Goal: Information Seeking & Learning: Learn about a topic

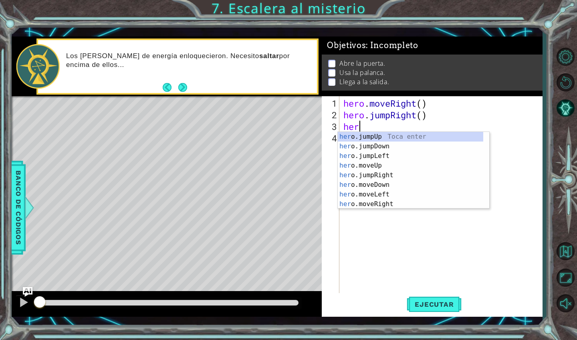
scroll to position [0, 0]
type textarea "hero."
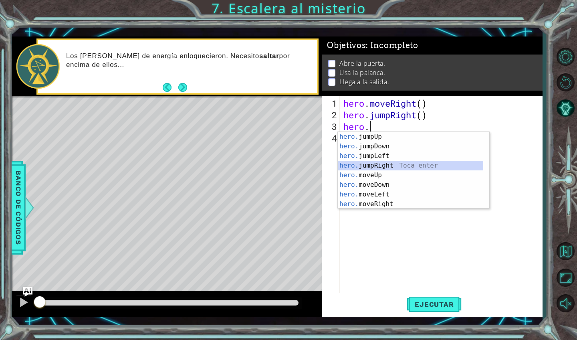
click at [414, 168] on div "hero. jumpUp Toca enter hero. jumpDown Toca enter hero. jumpLeft Toca enter her…" at bounding box center [411, 180] width 146 height 96
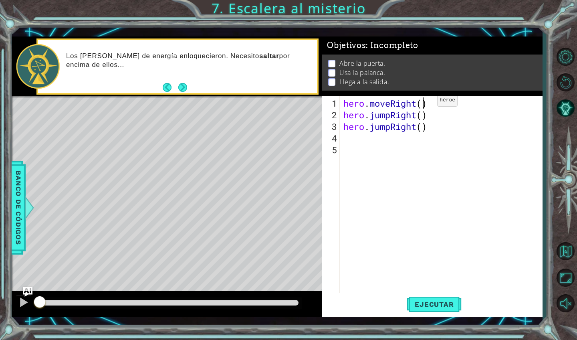
click at [425, 103] on div "hero . moveRight ( ) hero . jumpRight ( ) hero . jumpRight ( )" at bounding box center [443, 207] width 203 height 221
click at [424, 116] on div "hero . moveRight ( 1 ) hero . jumpRight ( ) hero . jumpRight ( )" at bounding box center [443, 207] width 203 height 221
click at [421, 130] on div "hero . moveRight ( 1 ) hero . jumpRight ( 1 ) hero . jumpRight ( )" at bounding box center [443, 207] width 203 height 221
type textarea "hero.jumpRight(1)"
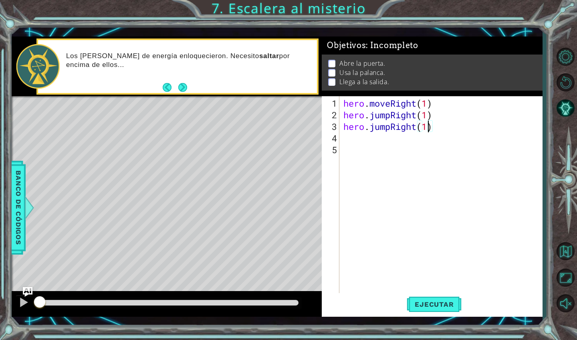
click at [354, 143] on div "hero . moveRight ( 1 ) hero . jumpRight ( 1 ) hero . jumpRight ( 1 )" at bounding box center [443, 207] width 203 height 221
click at [344, 138] on div "hero . moveRight ( 1 ) hero . jumpRight ( 1 ) hero . jumpRight ( 1 )" at bounding box center [443, 207] width 203 height 221
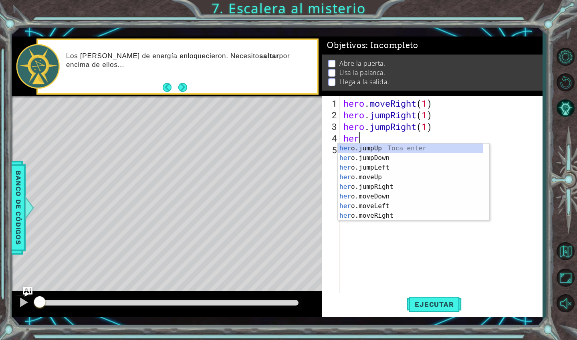
scroll to position [0, 0]
click at [373, 186] on div "hero .jumpUp Toca enter hero .jumpDown Toca enter hero .jumpLeft Toca enter her…" at bounding box center [411, 192] width 146 height 96
type textarea "hero.moveUp(1)"
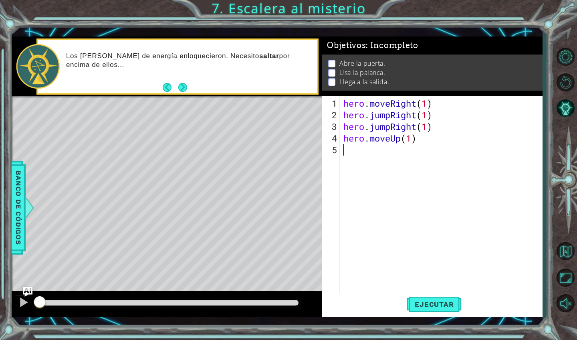
click at [375, 152] on div "hero . moveRight ( 1 ) hero . jumpRight ( 1 ) hero . jumpRight ( 1 ) hero . mov…" at bounding box center [443, 207] width 203 height 221
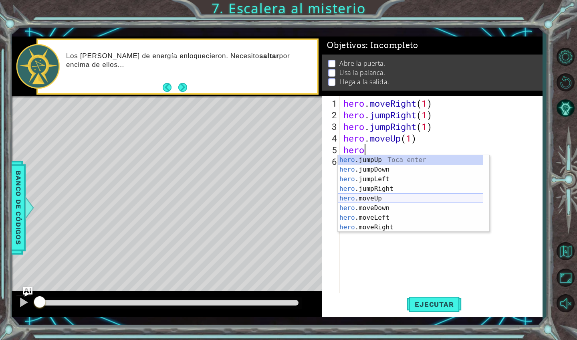
scroll to position [0, 1]
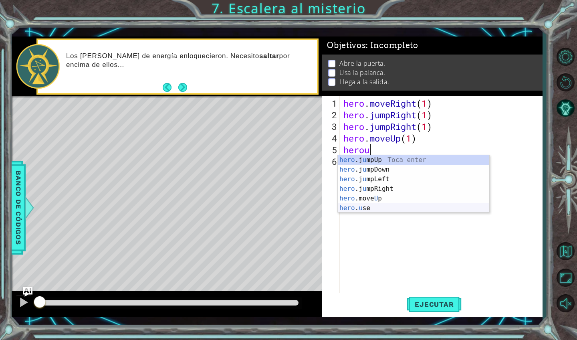
click at [398, 211] on div "hero .j u mpUp Toca enter hero .j u [GEOGRAPHIC_DATA] Toca enter hero .j u mpLe…" at bounding box center [414, 193] width 152 height 77
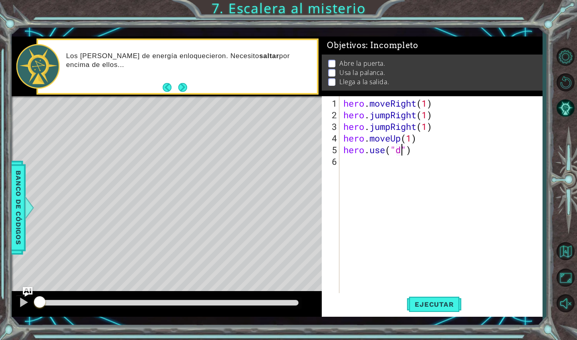
type textarea "hero.use("door")"
click at [352, 169] on div "hero . moveRight ( 1 ) hero . jumpRight ( 1 ) hero . jumpRight ( 1 ) hero . mov…" at bounding box center [443, 207] width 203 height 221
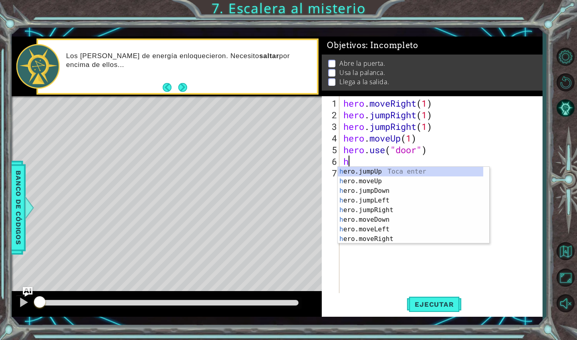
type textarea "hero"
click at [378, 174] on div "hero .jumpUp Toca enter hero .jumpDown Toca enter hero .jumpLeft Toca enter her…" at bounding box center [411, 215] width 146 height 96
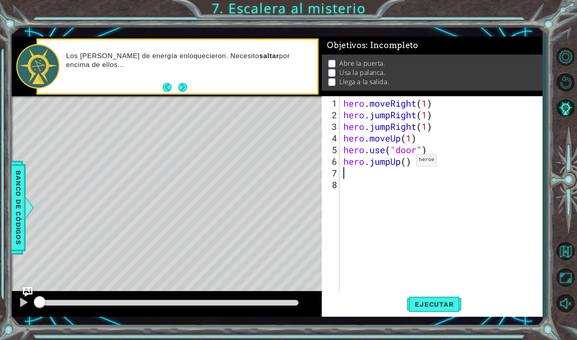
click at [405, 163] on div "hero . moveRight ( 1 ) hero . jumpRight ( 1 ) hero . jumpRight ( 1 ) hero . mov…" at bounding box center [443, 207] width 203 height 221
type textarea "hero.jumpUp(2)"
click at [370, 173] on div "hero . moveRight ( 1 ) hero . jumpRight ( 1 ) hero . jumpRight ( 1 ) hero . mov…" at bounding box center [443, 207] width 203 height 221
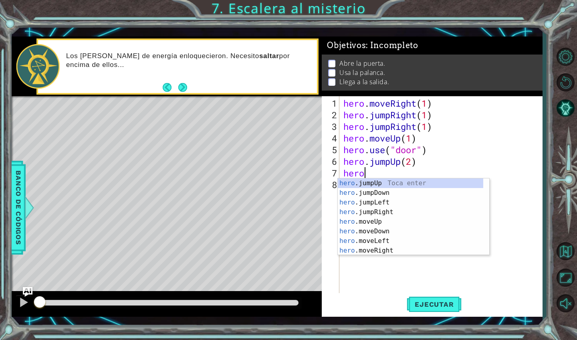
type textarea "hero."
click at [407, 201] on div "hero. jumpUp Toca enter hero. jumpDown Toca enter hero. jumpLeft Toca enter her…" at bounding box center [411, 226] width 146 height 96
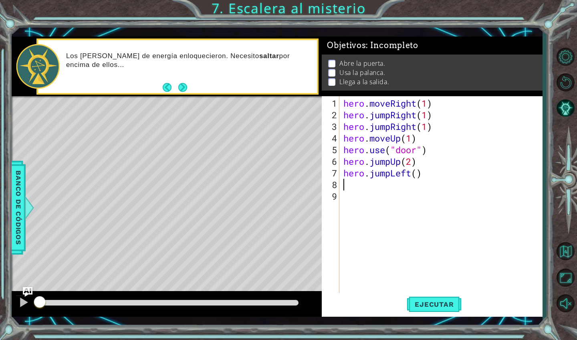
scroll to position [0, 0]
click at [420, 174] on div "hero . moveRight ( 1 ) hero . jumpRight ( 1 ) hero . jumpRight ( 1 ) hero . mov…" at bounding box center [443, 207] width 203 height 221
type textarea "hero.jumpLeft(1)"
click at [384, 190] on div "hero . moveRight ( 1 ) hero . jumpRight ( 1 ) hero . jumpRight ( 1 ) hero . mov…" at bounding box center [443, 207] width 203 height 221
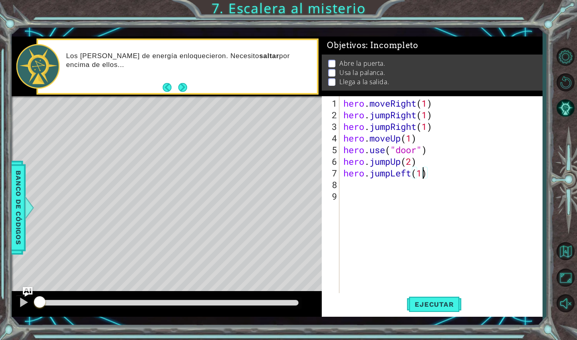
scroll to position [0, 0]
click at [363, 191] on div "hero . moveRight ( 1 ) hero . jumpRight ( 1 ) hero . jumpRight ( 1 ) hero . mov…" at bounding box center [443, 207] width 203 height 221
click at [359, 187] on div "hero . moveRight ( 1 ) hero . jumpRight ( 1 ) hero . jumpRight ( 1 ) hero . mov…" at bounding box center [443, 207] width 203 height 221
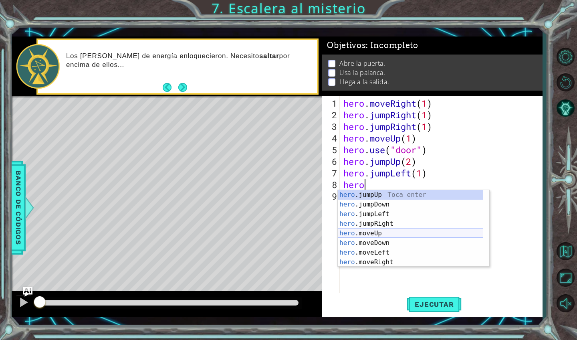
scroll to position [0, 1]
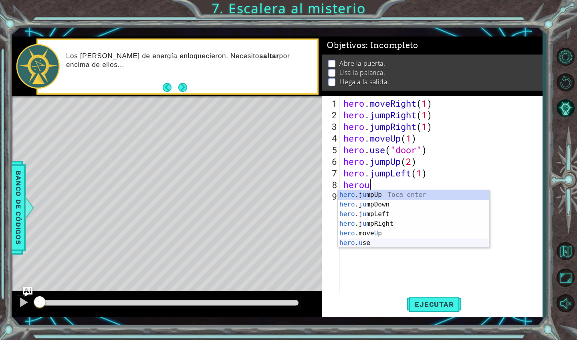
click at [373, 241] on div "hero .j u mpUp Toca enter hero .j u [GEOGRAPHIC_DATA] Toca enter hero .j u mpLe…" at bounding box center [414, 228] width 152 height 77
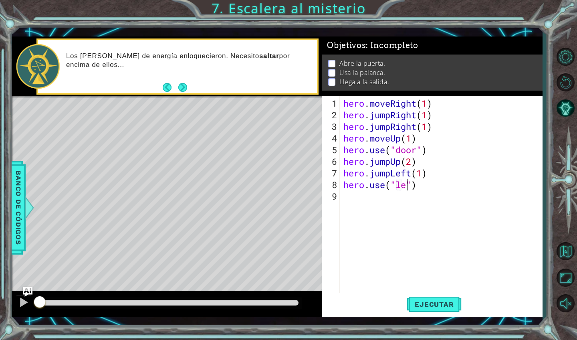
scroll to position [0, 4]
type textarea "hero.use("lever")"
click at [381, 203] on div "hero . moveRight ( 1 ) hero . jumpRight ( 1 ) hero . jumpRight ( 1 ) hero . mov…" at bounding box center [443, 207] width 203 height 221
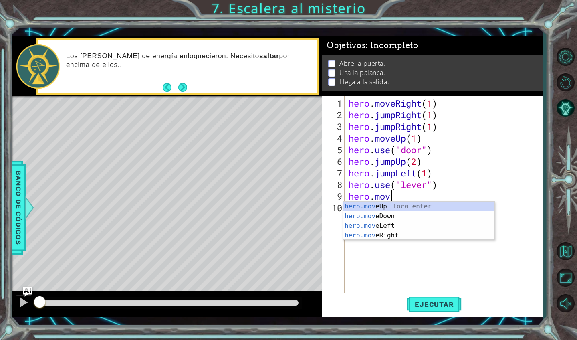
scroll to position [0, 2]
click at [399, 226] on div "hero.move Up Toca enter hero.move Down Toca enter hero.move Left Toca enter her…" at bounding box center [419, 231] width 152 height 58
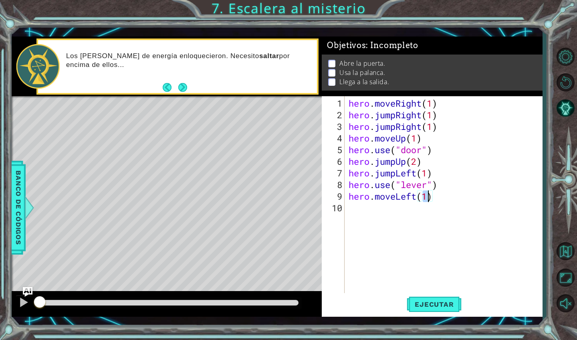
type textarea "hero.moveLeft(2)"
click at [395, 212] on div "hero . moveRight ( 1 ) hero . jumpRight ( 1 ) hero . jumpRight ( 1 ) hero . mov…" at bounding box center [446, 207] width 198 height 221
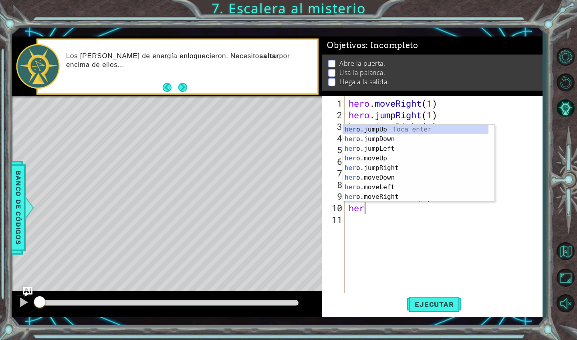
type textarea "hero"
click at [405, 131] on div "hero .jumpUp Toca enter hero .jumpDown Toca enter hero .jumpLeft Toca enter her…" at bounding box center [416, 173] width 146 height 96
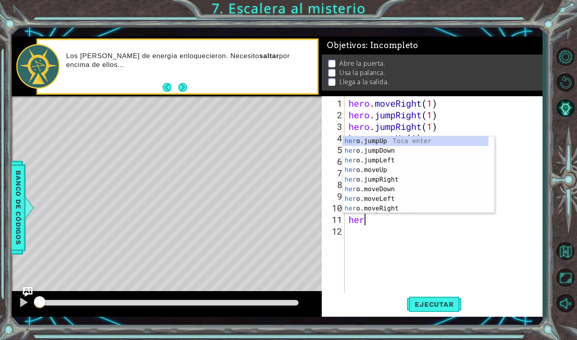
type textarea "hero"
click at [403, 166] on div "hero .jumpUp Toca enter hero .jumpDown Toca enter hero .jumpLeft Toca enter her…" at bounding box center [416, 184] width 146 height 96
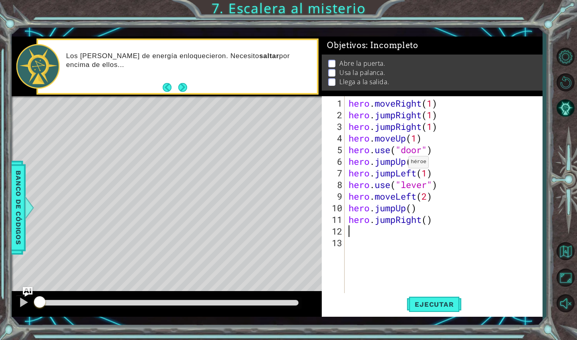
scroll to position [0, 0]
click at [429, 221] on div "hero . moveRight ( 1 ) hero . jumpRight ( 1 ) hero . jumpRight ( 1 ) hero . mov…" at bounding box center [446, 207] width 198 height 221
click at [437, 304] on span "Ejecutar" at bounding box center [434, 304] width 55 height 8
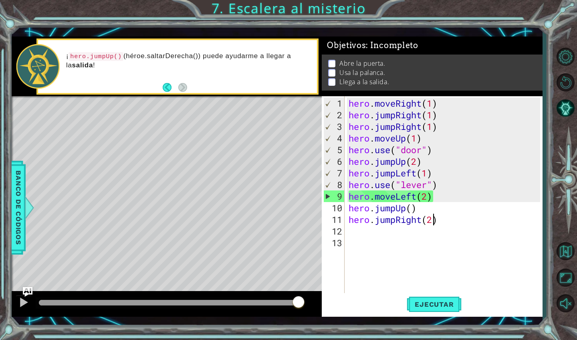
click at [440, 196] on div "hero . moveRight ( 1 ) hero . jumpRight ( 1 ) hero . jumpRight ( 1 ) hero . mov…" at bounding box center [446, 207] width 198 height 221
click at [398, 163] on div "hero . moveRight ( 1 ) hero . jumpRight ( 1 ) hero . jumpRight ( 1 ) hero . mov…" at bounding box center [446, 207] width 198 height 221
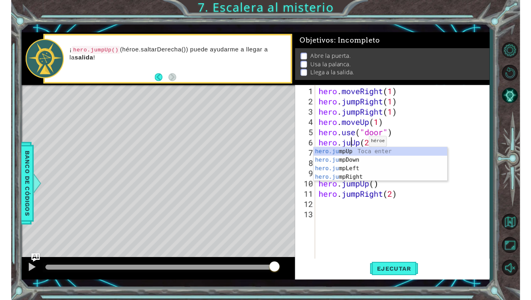
scroll to position [0, 2]
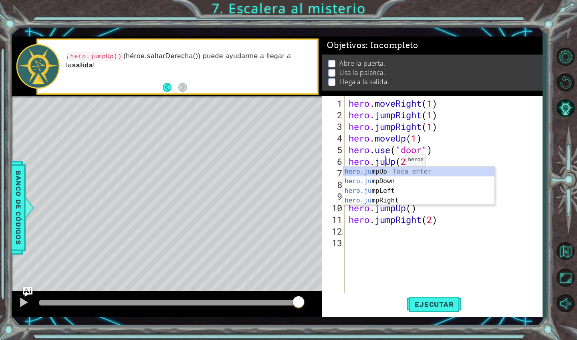
type textarea "hero.jUp(2)"
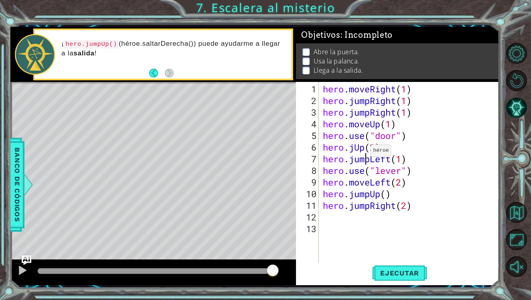
click at [364, 154] on div "hero . moveRight ( 1 ) hero . jumpRight ( 1 ) hero . jumpRight ( 1 ) hero . mov…" at bounding box center [411, 193] width 180 height 221
click at [354, 146] on div "hero . moveRight ( 1 ) hero . jumpRight ( 1 ) hero . jumpRight ( 1 ) hero . mov…" at bounding box center [411, 193] width 180 height 221
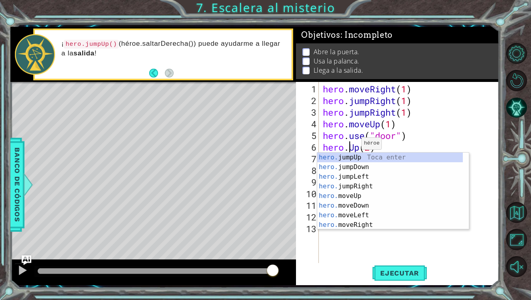
scroll to position [0, 2]
click at [374, 159] on div "hero.m oveUp Toca enter hero.m oveDown Toca enter hero.m oveLeft Toca enter her…" at bounding box center [393, 200] width 152 height 96
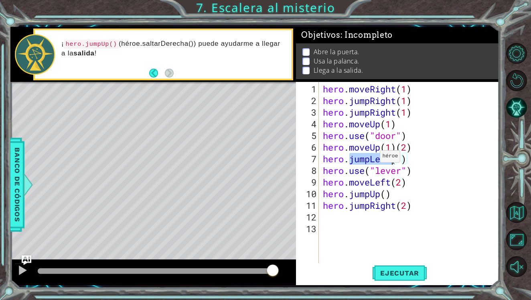
click at [373, 159] on div "hero . moveRight ( 1 ) hero . jumpRight ( 1 ) hero . jumpRight ( 1 ) hero . mov…" at bounding box center [411, 193] width 180 height 221
click at [435, 175] on div "hero . moveRight ( 1 ) hero . jumpRight ( 1 ) hero . jumpRight ( 1 ) hero . mov…" at bounding box center [411, 193] width 180 height 221
click at [391, 267] on button "Ejecutar" at bounding box center [399, 273] width 55 height 20
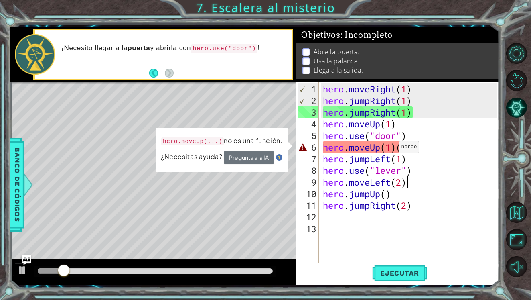
click at [392, 150] on div "hero . moveRight ( 1 ) hero . jumpRight ( 1 ) hero . jumpRight ( 1 ) hero . mov…" at bounding box center [411, 193] width 180 height 221
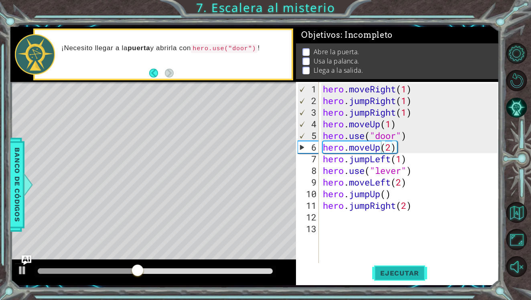
click at [392, 271] on span "Ejecutar" at bounding box center [399, 273] width 55 height 8
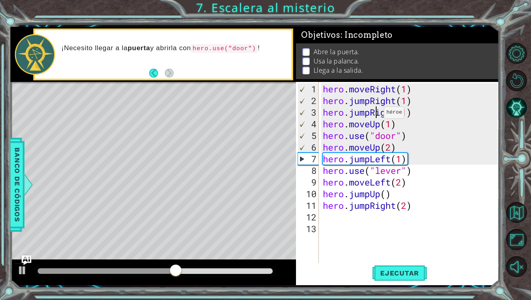
click at [377, 115] on div "hero . moveRight ( 1 ) hero . jumpRight ( 1 ) hero . jumpRight ( 1 ) hero . mov…" at bounding box center [411, 193] width 180 height 221
click at [372, 113] on div "hero . moveRight ( 1 ) hero . jumpRight ( 1 ) hero . jumpRight ( 1 ) hero . mov…" at bounding box center [411, 193] width 180 height 221
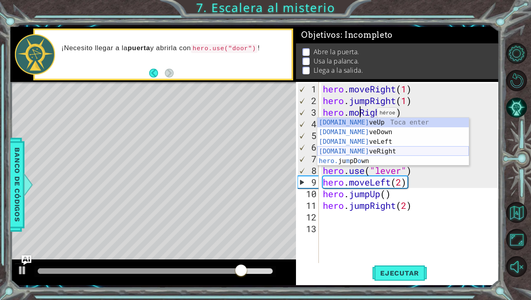
click at [367, 154] on div "[DOMAIN_NAME] veUp Toca enter [DOMAIN_NAME] veDown Toca enter [DOMAIN_NAME] veL…" at bounding box center [393, 150] width 152 height 67
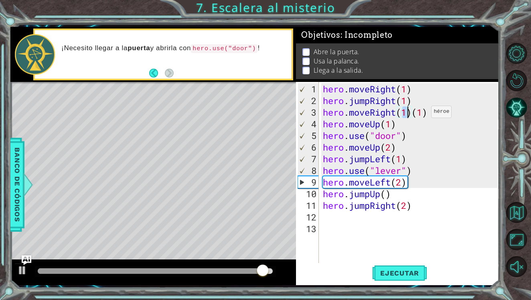
click at [424, 115] on div "hero . moveRight ( 1 ) hero . jumpRight ( 1 ) hero . moveRight ( 1 ) ( 1 ) hero…" at bounding box center [411, 193] width 180 height 221
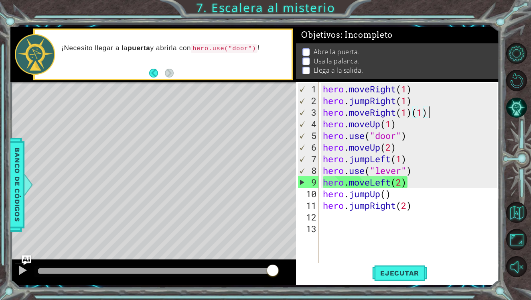
click at [433, 113] on div "hero . moveRight ( 1 ) hero . jumpRight ( 1 ) hero . moveRight ( 1 ) ( 1 ) hero…" at bounding box center [411, 193] width 180 height 221
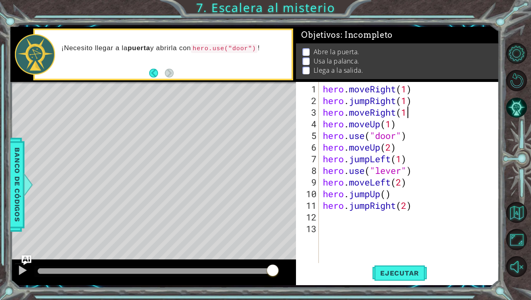
scroll to position [0, 4]
click at [397, 268] on button "Ejecutar" at bounding box center [399, 273] width 55 height 20
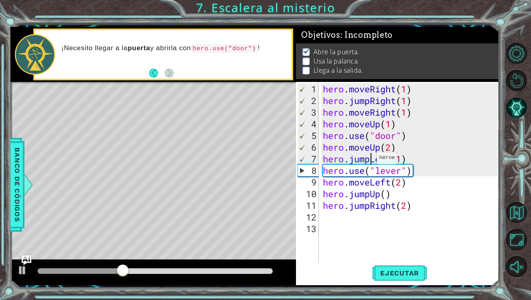
click at [370, 161] on div "hero . moveRight ( 1 ) hero . jumpRight ( 1 ) hero . moveRight ( 1 ) hero . mov…" at bounding box center [411, 193] width 180 height 221
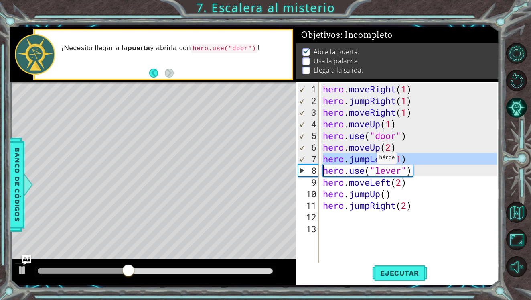
click at [370, 161] on div "hero . moveRight ( 1 ) hero . jumpRight ( 1 ) hero . moveRight ( 1 ) hero . mov…" at bounding box center [411, 193] width 180 height 221
type textarea "hero.jumpLeft(1) hero.use("lever")"
click at [370, 161] on div "hero . moveRight ( 1 ) hero . jumpRight ( 1 ) hero . moveRight ( 1 ) hero . mov…" at bounding box center [411, 193] width 180 height 221
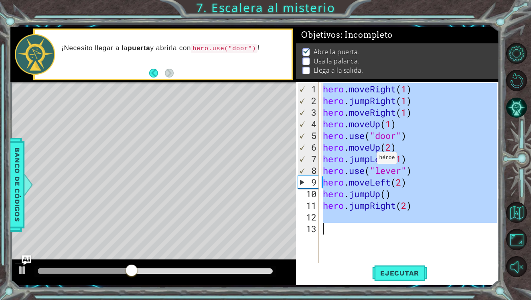
scroll to position [0, 0]
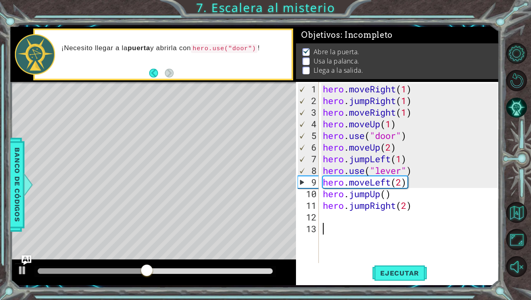
click at [412, 223] on div "hero . moveRight ( 1 ) hero . jumpRight ( 1 ) hero . moveRight ( 1 ) hero . mov…" at bounding box center [411, 193] width 180 height 221
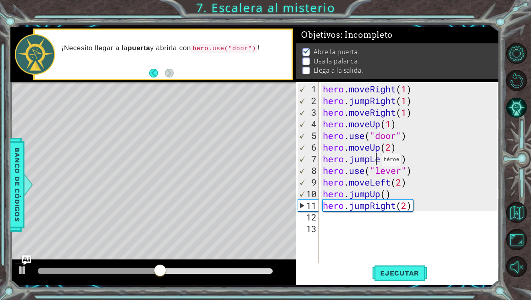
click at [374, 163] on div "hero . moveRight ( 1 ) hero . jumpRight ( 1 ) hero . moveRight ( 1 ) hero . mov…" at bounding box center [411, 193] width 180 height 221
click at [371, 159] on div "hero . moveRight ( 1 ) hero . jumpRight ( 1 ) hero . moveRight ( 1 ) hero . mov…" at bounding box center [411, 193] width 180 height 221
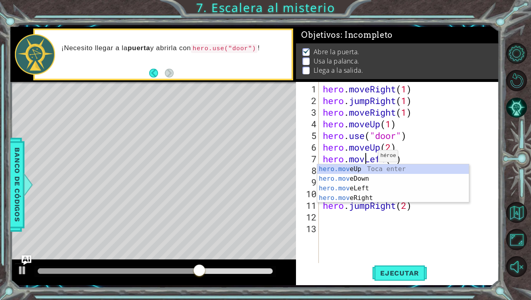
scroll to position [0, 2]
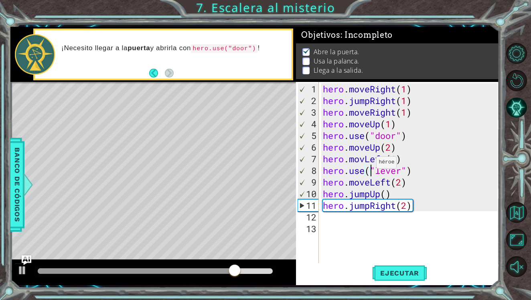
click at [369, 165] on div "hero . moveRight ( 1 ) hero . jumpRight ( 1 ) hero . moveRight ( 1 ) hero . mov…" at bounding box center [411, 193] width 180 height 221
click at [369, 158] on div "hero . moveRight ( 1 ) hero . jumpRight ( 1 ) hero . moveRight ( 1 ) hero . mov…" at bounding box center [411, 193] width 180 height 221
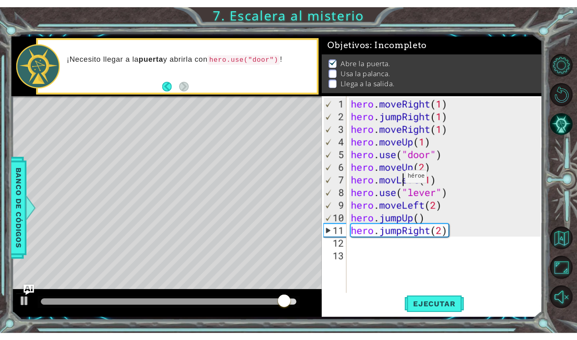
scroll to position [0, 2]
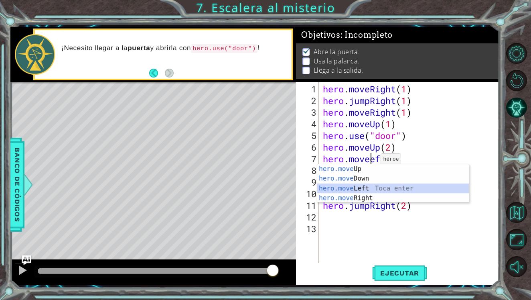
click at [377, 186] on div "hero.move Up Toca enter hero.move Down Toca enter hero.move Left Toca enter her…" at bounding box center [393, 193] width 152 height 58
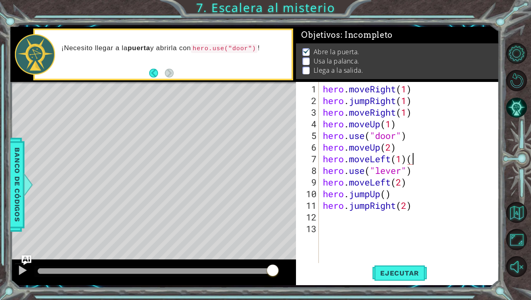
type textarea "hero.moveLeft(1)"
click at [400, 274] on span "Ejecutar" at bounding box center [399, 273] width 55 height 8
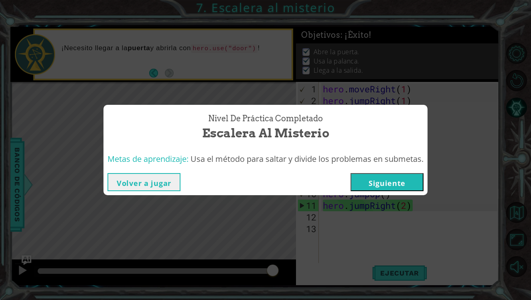
click at [413, 193] on div "Volver a jugar [GEOGRAPHIC_DATA]" at bounding box center [265, 182] width 324 height 26
click at [409, 185] on button "Siguiente" at bounding box center [386, 182] width 73 height 18
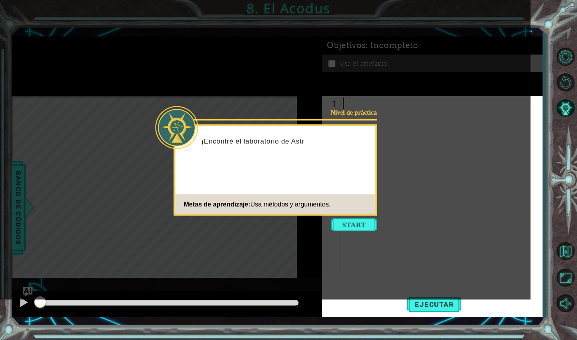
click at [363, 229] on button "Start" at bounding box center [355, 225] width 46 height 13
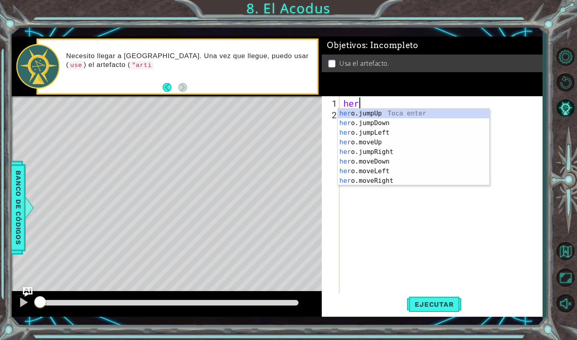
scroll to position [0, 0]
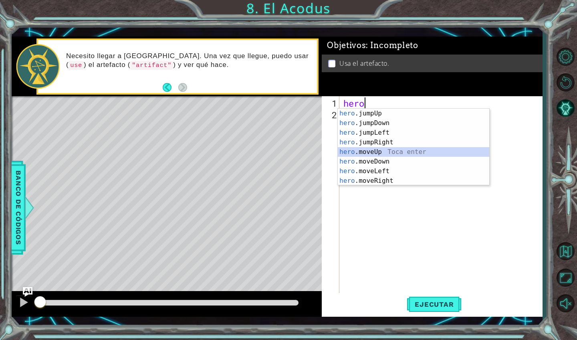
click at [389, 155] on div "hero .jumpUp Toca enter hero .jumpDown Toca enter hero .jumpLeft Toca enter her…" at bounding box center [414, 157] width 152 height 96
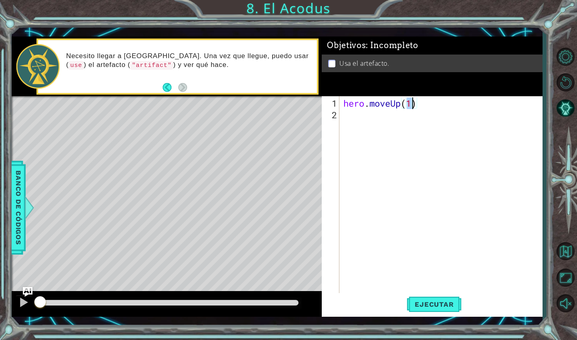
type textarea "hero.moveUp(2)"
click at [361, 113] on div "hero . moveUp ( 2 )" at bounding box center [443, 207] width 203 height 221
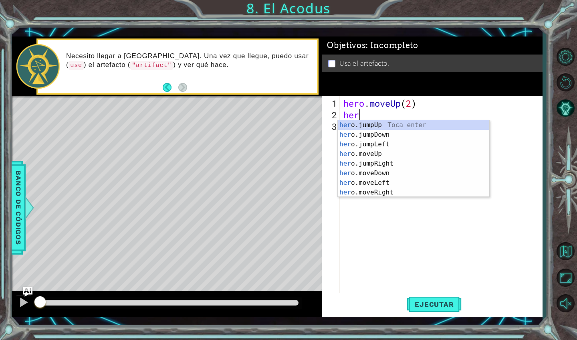
scroll to position [0, 0]
click at [373, 181] on div "hero .jumpUp Toca enter hero .jumpDown Toca enter hero .jumpLeft Toca enter her…" at bounding box center [414, 168] width 152 height 96
type textarea "hero.moveLeft(1)"
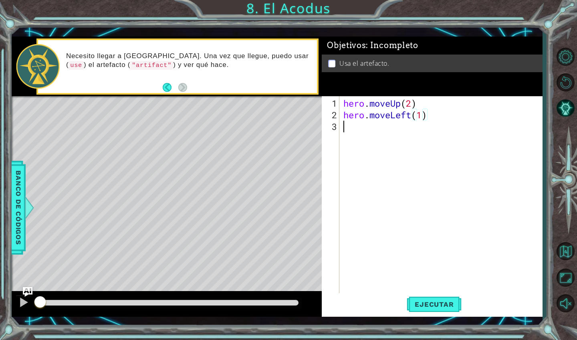
click at [389, 131] on div "hero . moveUp ( 2 ) hero . moveLeft ( 1 )" at bounding box center [443, 207] width 203 height 221
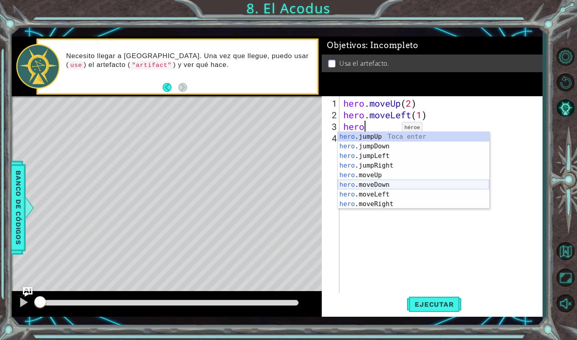
click at [397, 183] on div "hero .jumpUp Toca enter hero .jumpDown Toca enter hero .jumpLeft Toca enter her…" at bounding box center [414, 180] width 152 height 96
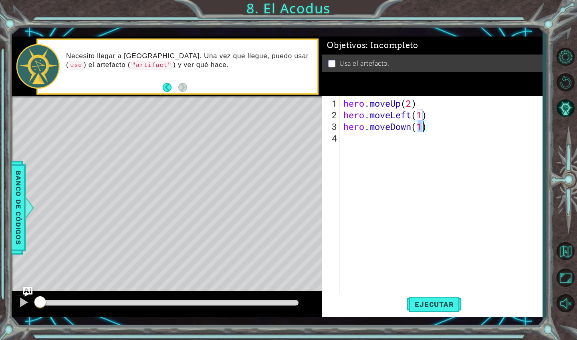
type textarea "hero.moveDown(2)"
click at [380, 152] on div "hero . moveUp ( 2 ) hero . moveLeft ( 1 ) hero . moveDown ( 2 )" at bounding box center [443, 207] width 203 height 221
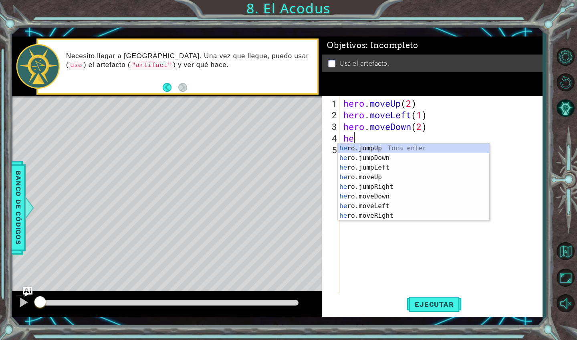
type textarea "hero"
click at [393, 168] on div "hero .jumpUp Toca enter hero .jumpDown Toca enter hero .jumpLeft Toca enter her…" at bounding box center [414, 192] width 152 height 96
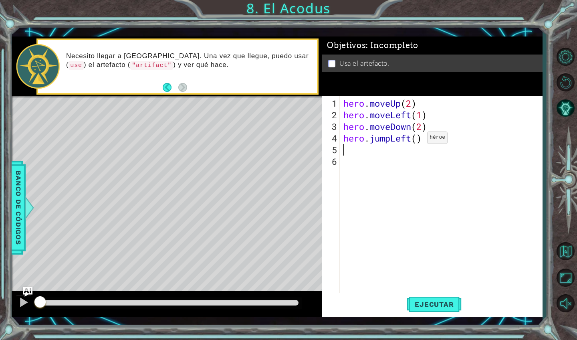
click at [416, 141] on div "hero . moveUp ( 2 ) hero . moveLeft ( 1 ) hero . moveDown ( 2 ) hero . jumpLeft…" at bounding box center [443, 207] width 203 height 221
type textarea "hero.jumpLeft(1)"
click at [405, 153] on div "hero . moveUp ( 2 ) hero . moveLeft ( 1 ) hero . moveDown ( 2 ) hero . jumpLeft…" at bounding box center [443, 207] width 203 height 221
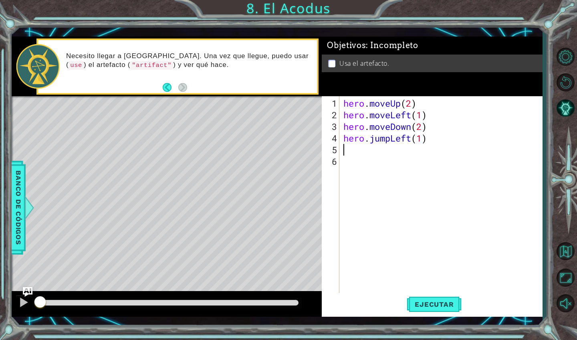
click at [358, 169] on div "hero . moveUp ( 2 ) hero . moveLeft ( 1 ) hero . moveDown ( 2 ) hero . jumpLeft…" at bounding box center [443, 207] width 203 height 221
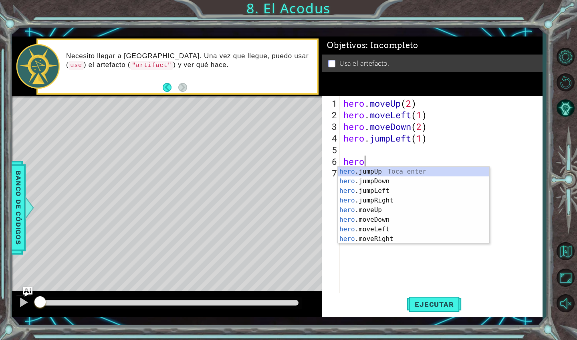
scroll to position [0, 1]
click at [367, 207] on div "hero. jumpUp Toca enter hero. jumpDown Toca enter hero. jumpLeft Toca enter her…" at bounding box center [414, 215] width 152 height 96
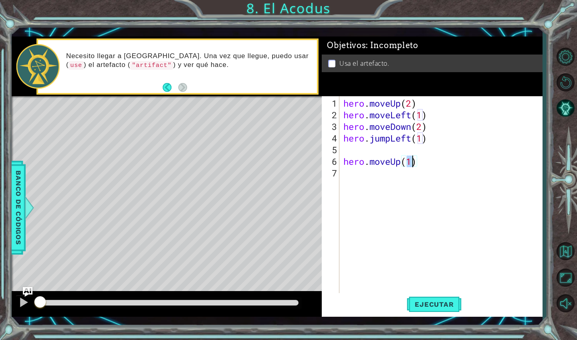
type textarea "hero.moveUp(2)"
click at [367, 181] on div "hero . moveUp ( 2 ) hero . moveLeft ( 1 ) hero . moveDown ( 2 ) hero . jumpLeft…" at bounding box center [443, 207] width 203 height 221
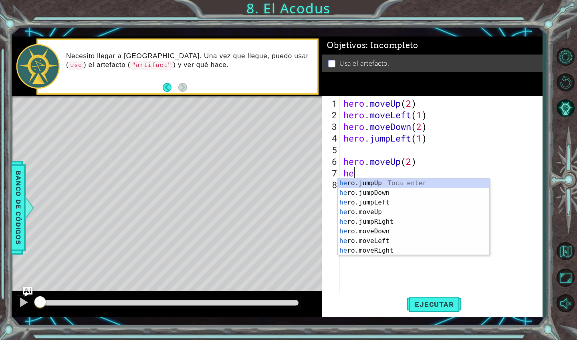
type textarea "hero"
click at [378, 213] on div "hero .jumpUp Toca enter hero .jumpDown Toca enter hero .jumpLeft Toca enter her…" at bounding box center [414, 226] width 152 height 96
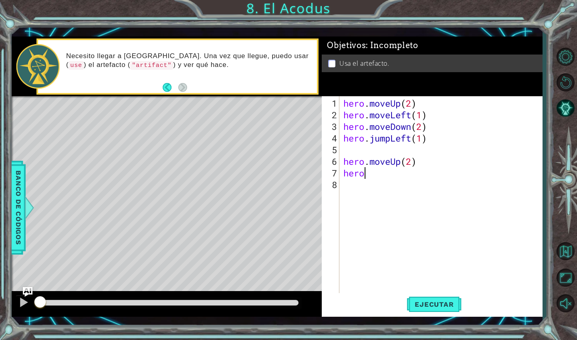
scroll to position [0, 0]
click at [422, 179] on div "hero . moveUp ( 2 ) hero . moveLeft ( 1 ) hero . moveDown ( 2 ) hero . jumpLeft…" at bounding box center [443, 207] width 203 height 221
click at [423, 176] on div "hero . moveUp ( 2 ) hero . moveLeft ( 1 ) hero . moveDown ( 2 ) hero . jumpLeft…" at bounding box center [443, 207] width 203 height 221
type textarea "hero.jumpRight(1)"
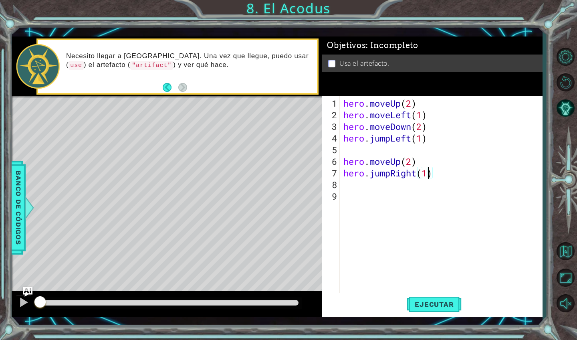
click at [400, 193] on div "hero . moveUp ( 2 ) hero . moveLeft ( 1 ) hero . moveDown ( 2 ) hero . jumpLeft…" at bounding box center [443, 207] width 203 height 221
click at [397, 188] on div "hero . moveUp ( 2 ) hero . moveLeft ( 1 ) hero . moveDown ( 2 ) hero . jumpLeft…" at bounding box center [443, 207] width 203 height 221
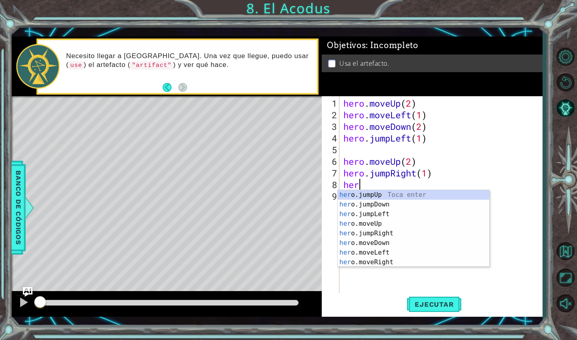
scroll to position [0, 0]
type textarea "herou"
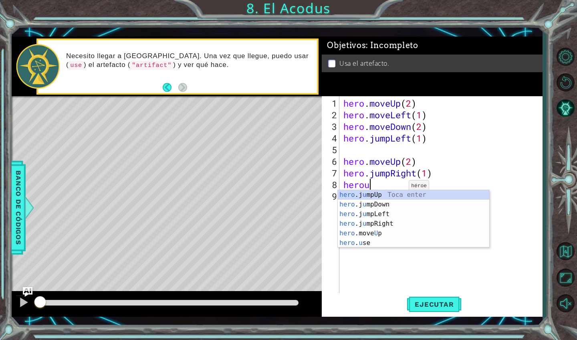
scroll to position [0, 1]
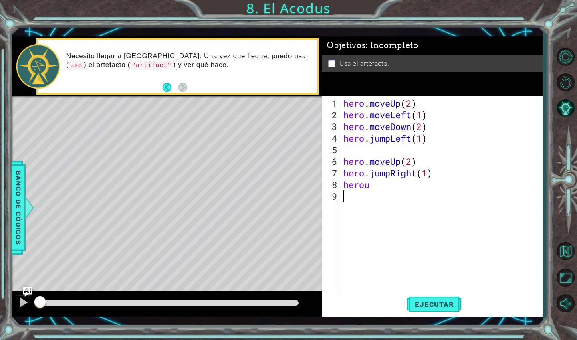
click at [387, 248] on div "hero . moveUp ( 2 ) hero . moveLeft ( 1 ) hero . moveDown ( 2 ) hero . jumpLeft…" at bounding box center [443, 207] width 203 height 221
click at [378, 192] on div "hero . moveUp ( 2 ) hero . moveLeft ( 1 ) hero . moveDown ( 2 ) hero . jumpLeft…" at bounding box center [443, 207] width 203 height 221
click at [379, 184] on div "hero . moveUp ( 2 ) hero . moveLeft ( 1 ) hero . moveDown ( 2 ) hero . jumpLeft…" at bounding box center [443, 207] width 203 height 221
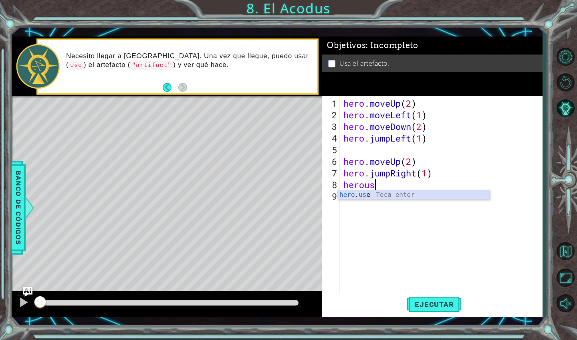
click at [372, 197] on div "hero . us e Toca enter" at bounding box center [414, 204] width 152 height 29
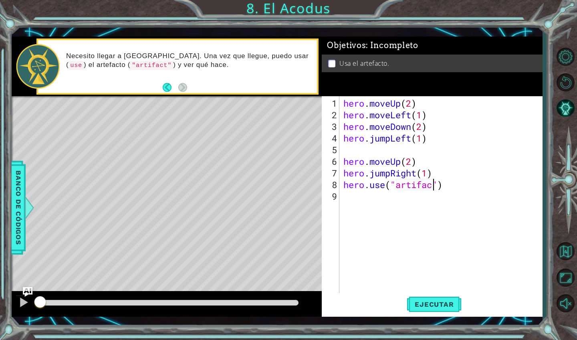
type textarea "hero.use("artifact")"
click at [393, 270] on div "hero . moveUp ( 2 ) hero . moveLeft ( 1 ) hero . moveDown ( 2 ) hero . jumpLeft…" at bounding box center [443, 207] width 203 height 221
click at [429, 309] on button "Ejecutar" at bounding box center [434, 304] width 55 height 22
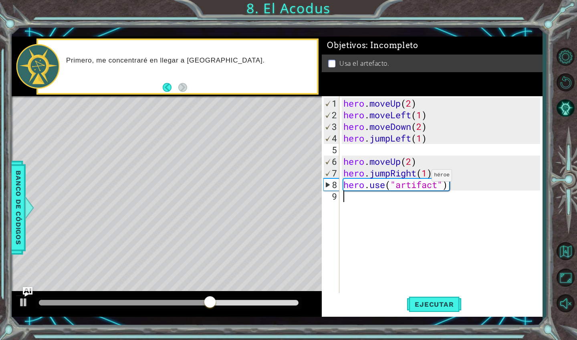
click at [419, 178] on div "hero . moveUp ( 2 ) hero . moveLeft ( 1 ) hero . moveDown ( 2 ) hero . jumpLeft…" at bounding box center [443, 207] width 203 height 221
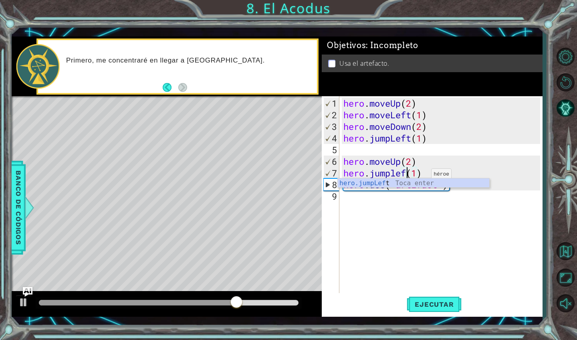
scroll to position [0, 3]
click at [413, 182] on div "hero.jumpLeft Toca enter" at bounding box center [414, 192] width 152 height 29
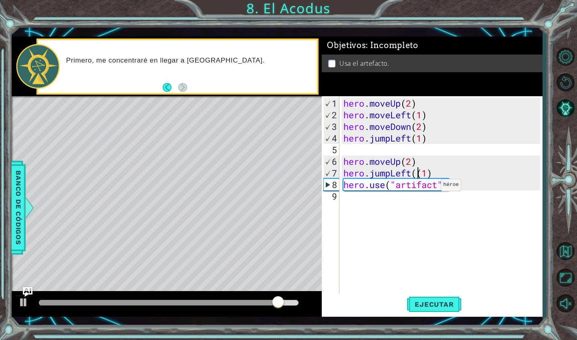
type textarea "hero.jumpLeft(1)"
click at [431, 241] on div "hero . moveUp ( 2 ) hero . moveLeft ( 1 ) hero . moveDown ( 2 ) hero . jumpLeft…" at bounding box center [443, 207] width 203 height 221
click at [434, 302] on span "Ejecutar" at bounding box center [434, 304] width 55 height 8
click at [414, 174] on div "hero . moveUp ( 2 ) hero . moveLeft ( 1 ) hero . moveDown ( 2 ) hero . jumpLeft…" at bounding box center [443, 207] width 203 height 221
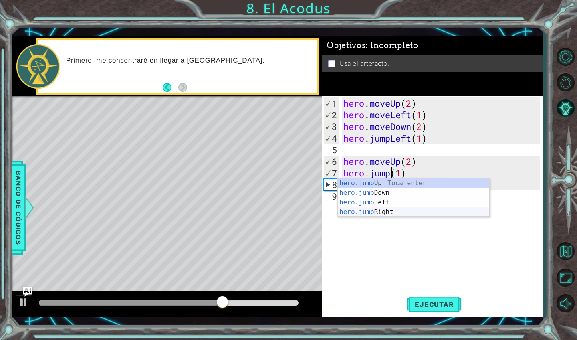
click at [397, 209] on div "hero.jump Up Toca enter hero.jump Down Toca enter hero.jump Left Toca enter her…" at bounding box center [414, 207] width 152 height 58
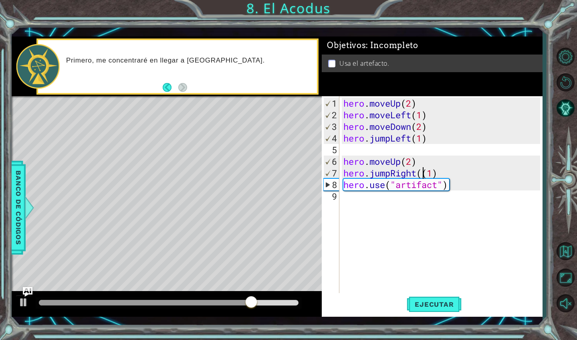
type textarea "hero.jumpRight(1)"
click at [456, 176] on div "hero . moveUp ( 2 ) hero . moveLeft ( 1 ) hero . moveDown ( 2 ) hero . jumpLeft…" at bounding box center [443, 207] width 203 height 221
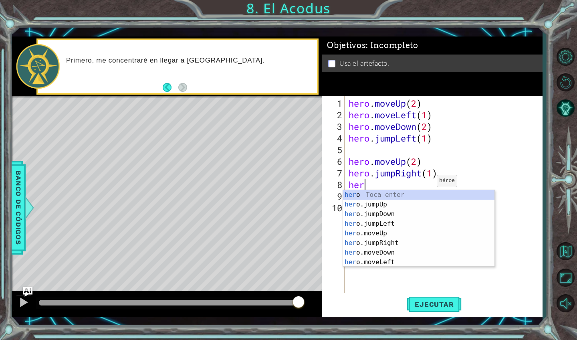
type textarea "h"
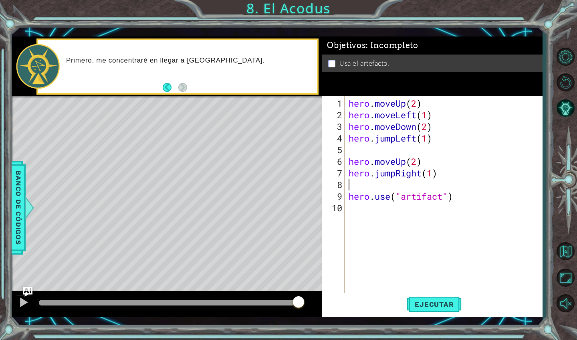
click at [435, 176] on div "hero . moveUp ( 2 ) hero . moveLeft ( 1 ) hero . moveDown ( 2 ) hero . jumpLeft…" at bounding box center [446, 207] width 198 height 221
click at [425, 304] on span "Ejecutar" at bounding box center [434, 304] width 55 height 8
click at [397, 174] on div "hero . moveUp ( 2 ) hero . moveLeft ( 1 ) hero . moveDown ( 2 ) hero . jumpLeft…" at bounding box center [446, 207] width 198 height 221
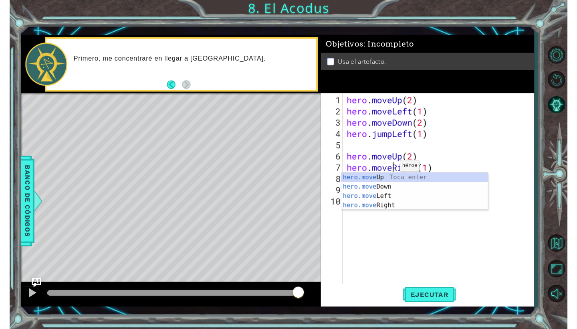
scroll to position [0, 2]
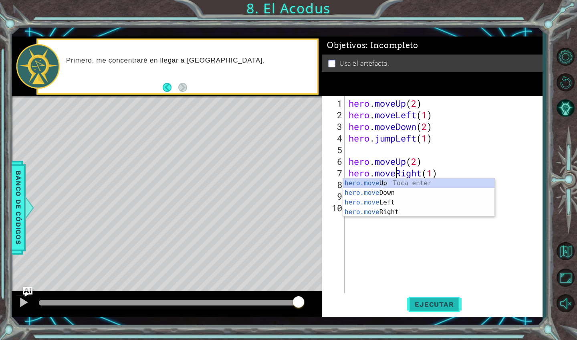
type textarea "hero.moveRight(1)"
click at [426, 300] on button "Ejecutar" at bounding box center [434, 304] width 55 height 22
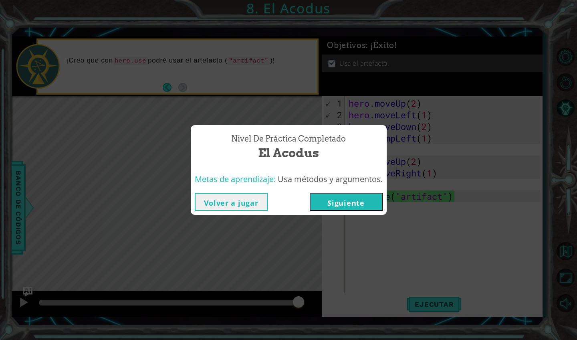
click at [216, 204] on button "Volver a jugar" at bounding box center [231, 202] width 73 height 18
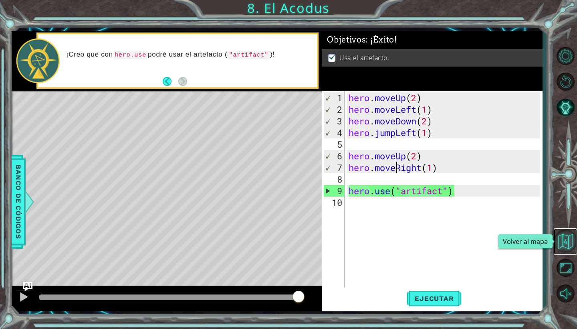
click at [562, 237] on button "Volver al mapa" at bounding box center [565, 240] width 23 height 23
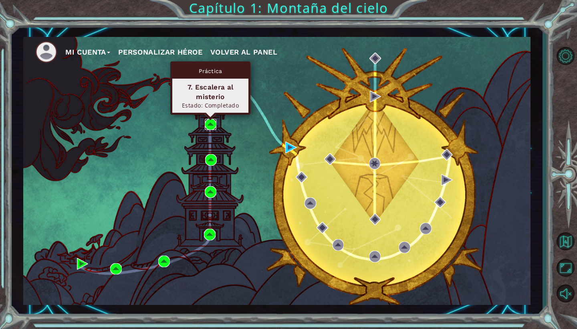
click at [213, 126] on img at bounding box center [211, 125] width 12 height 12
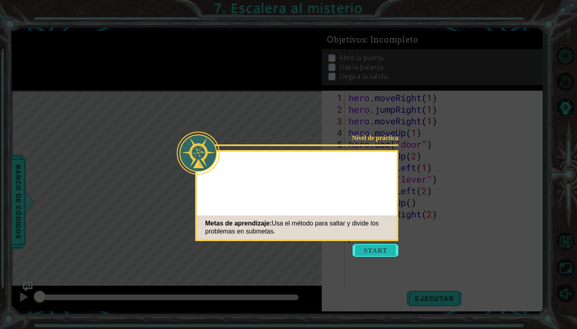
click at [383, 248] on button "Start" at bounding box center [376, 250] width 46 height 13
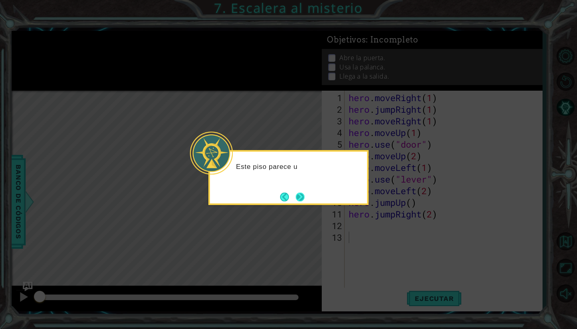
click at [298, 196] on button "Next" at bounding box center [300, 196] width 9 height 9
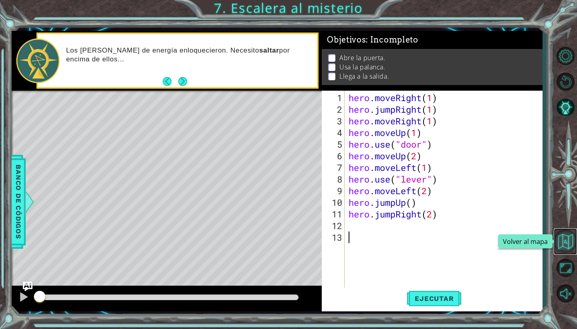
click at [569, 242] on button "Volver al mapa" at bounding box center [565, 240] width 23 height 23
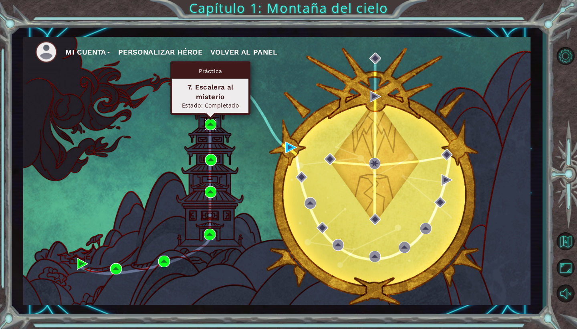
click at [212, 123] on img at bounding box center [211, 125] width 12 height 12
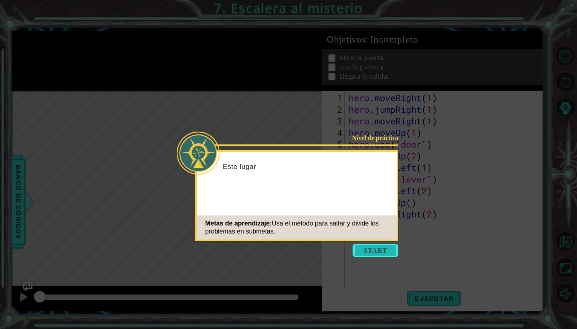
click at [391, 247] on button "Start" at bounding box center [376, 250] width 46 height 13
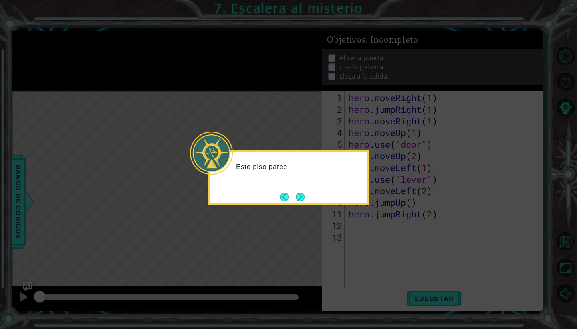
click at [311, 201] on div "Este piso parec" at bounding box center [289, 177] width 160 height 55
click at [305, 200] on button "Next" at bounding box center [300, 196] width 9 height 9
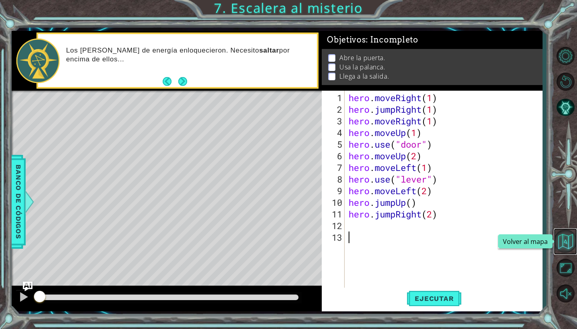
click at [569, 235] on button "Volver al mapa" at bounding box center [565, 240] width 23 height 23
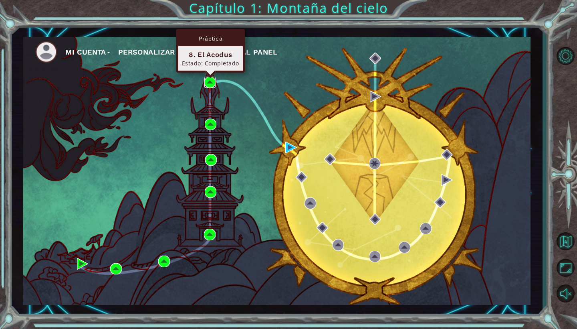
click at [213, 84] on img at bounding box center [211, 83] width 12 height 12
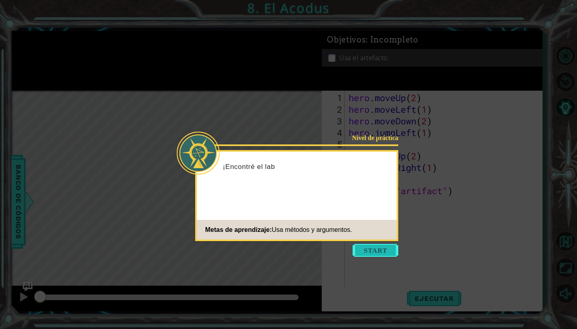
click at [363, 250] on button "Start" at bounding box center [376, 250] width 46 height 13
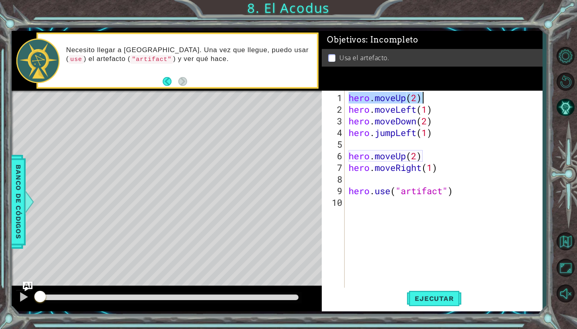
drag, startPoint x: 347, startPoint y: 97, endPoint x: 439, endPoint y: 96, distance: 91.8
click at [439, 96] on div "hero . moveUp ( 2 ) hero . moveLeft ( 1 ) hero . moveDown ( 2 ) hero . jumpLeft…" at bounding box center [443, 190] width 193 height 198
click at [432, 106] on div "hero . moveUp ( 2 ) hero . moveLeft ( 1 ) hero . moveDown ( 2 ) hero . jumpLeft…" at bounding box center [445, 202] width 197 height 221
type textarea "hero.moveLeft(1)"
drag, startPoint x: 418, startPoint y: 109, endPoint x: 352, endPoint y: 109, distance: 65.4
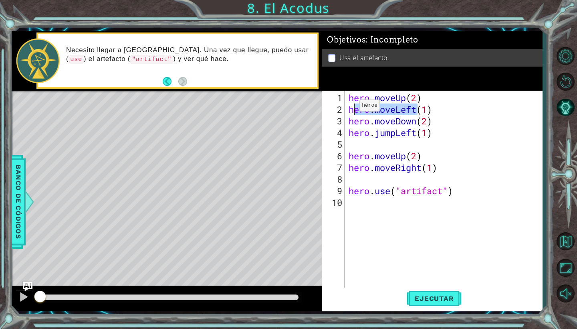
click at [352, 109] on div "hero . moveUp ( 2 ) hero . moveLeft ( 1 ) hero . moveDown ( 2 ) hero . jumpLeft…" at bounding box center [445, 202] width 197 height 221
click at [352, 109] on div "hero . moveUp ( 2 ) hero . moveLeft ( 1 ) hero . moveDown ( 2 ) hero . jumpLeft…" at bounding box center [443, 190] width 193 height 198
click at [352, 109] on div "hero . moveUp ( 2 ) hero . moveLeft ( 1 ) hero . moveDown ( 2 ) hero . jumpLeft…" at bounding box center [445, 202] width 197 height 221
drag, startPoint x: 348, startPoint y: 109, endPoint x: 420, endPoint y: 105, distance: 71.5
click at [420, 105] on div "hero . moveUp ( 2 ) hero . moveLeft ( 1 ) hero . moveDown ( 2 ) hero . jumpLeft…" at bounding box center [445, 202] width 197 height 221
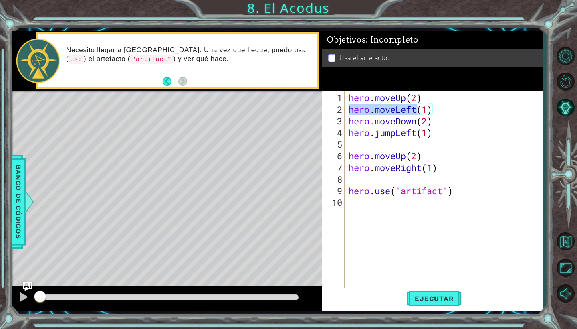
click at [471, 147] on div "hero . moveUp ( 2 ) hero . moveLeft ( 1 ) hero . moveDown ( 2 ) hero . jumpLeft…" at bounding box center [445, 202] width 197 height 221
drag, startPoint x: 349, startPoint y: 111, endPoint x: 417, endPoint y: 109, distance: 68.2
click at [417, 109] on div "hero . moveUp ( 2 ) hero . moveLeft ( 1 ) hero . moveDown ( 2 ) hero . jumpLeft…" at bounding box center [445, 202] width 197 height 221
click at [400, 109] on div "hero . moveUp ( 2 ) hero . moveLeft ( 1 ) hero . moveDown ( 2 ) hero . jumpLeft…" at bounding box center [445, 202] width 197 height 221
drag, startPoint x: 416, startPoint y: 108, endPoint x: 348, endPoint y: 111, distance: 67.8
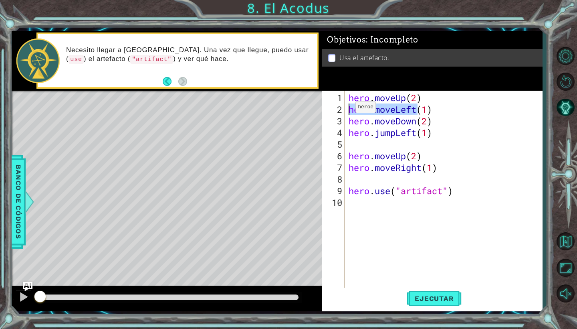
click at [348, 111] on div "hero . moveUp ( 2 ) hero . moveLeft ( 1 ) hero . moveDown ( 2 ) hero . jumpLeft…" at bounding box center [445, 202] width 197 height 221
drag, startPoint x: 350, startPoint y: 117, endPoint x: 438, endPoint y: 120, distance: 87.9
click at [438, 120] on div "hero . moveUp ( 2 ) hero . moveLeft ( 1 ) hero . moveDown ( 2 ) hero . jumpLeft…" at bounding box center [445, 202] width 197 height 221
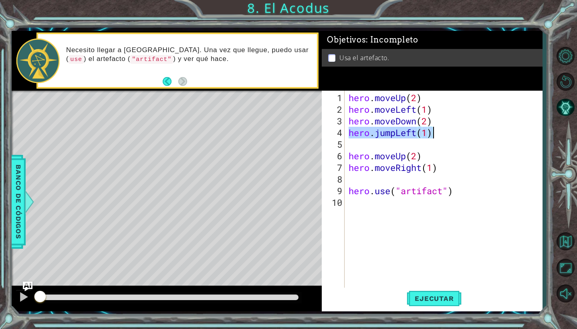
drag, startPoint x: 349, startPoint y: 133, endPoint x: 438, endPoint y: 132, distance: 89.0
click at [438, 132] on div "hero . moveUp ( 2 ) hero . moveLeft ( 1 ) hero . moveDown ( 2 ) hero . jumpLeft…" at bounding box center [445, 202] width 197 height 221
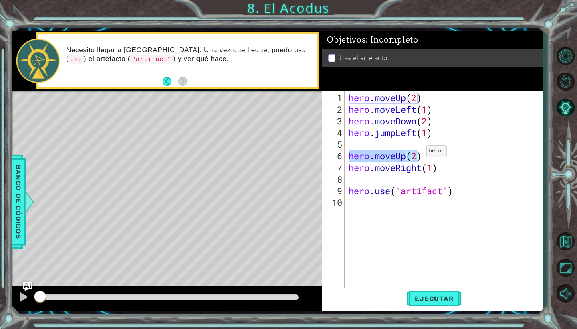
drag, startPoint x: 349, startPoint y: 157, endPoint x: 425, endPoint y: 153, distance: 75.5
click at [425, 153] on div "hero . moveUp ( 2 ) hero . moveLeft ( 1 ) hero . moveDown ( 2 ) hero . jumpLeft…" at bounding box center [445, 202] width 197 height 221
drag, startPoint x: 349, startPoint y: 169, endPoint x: 458, endPoint y: 164, distance: 108.4
click at [458, 164] on div "hero . moveUp ( 2 ) hero . moveLeft ( 1 ) hero . moveDown ( 2 ) hero . jumpLeft…" at bounding box center [445, 202] width 197 height 221
type textarea "hero.moveRight(1)"
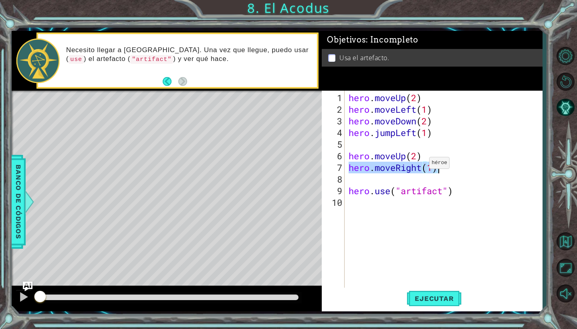
click at [423, 166] on div "hero . moveUp ( 2 ) hero . moveLeft ( 1 ) hero . moveDown ( 2 ) hero . jumpLeft…" at bounding box center [445, 202] width 197 height 221
drag, startPoint x: 422, startPoint y: 166, endPoint x: 340, endPoint y: 165, distance: 81.4
click at [340, 165] on div "hero.moveRight(1) 1 2 3 4 5 6 7 8 9 10 hero . moveUp ( 2 ) hero . moveLeft ( 1 …" at bounding box center [431, 190] width 219 height 198
click at [379, 170] on div "hero . moveUp ( 2 ) hero . moveLeft ( 1 ) hero . moveDown ( 2 ) hero . jumpLeft…" at bounding box center [445, 202] width 197 height 221
drag, startPoint x: 352, startPoint y: 168, endPoint x: 362, endPoint y: 167, distance: 10.1
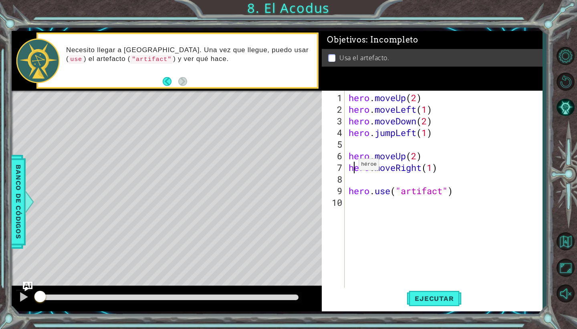
click at [362, 167] on div "hero . moveUp ( 2 ) hero . moveLeft ( 1 ) hero . moveDown ( 2 ) hero . jumpLeft…" at bounding box center [445, 202] width 197 height 221
click at [346, 167] on div "hero.moveRight(1) 1 2 3 4 5 6 7 8 9 10 hero . moveUp ( 2 ) hero . moveLeft ( 1 …" at bounding box center [431, 190] width 219 height 198
drag, startPoint x: 347, startPoint y: 167, endPoint x: 422, endPoint y: 166, distance: 75.0
click at [422, 166] on div "hero . moveUp ( 2 ) hero . moveLeft ( 1 ) hero . moveDown ( 2 ) hero . jumpLeft…" at bounding box center [443, 190] width 193 height 198
click at [414, 167] on div "hero . moveUp ( 2 ) hero . moveLeft ( 1 ) hero . moveDown ( 2 ) hero . jumpLeft…" at bounding box center [445, 202] width 197 height 221
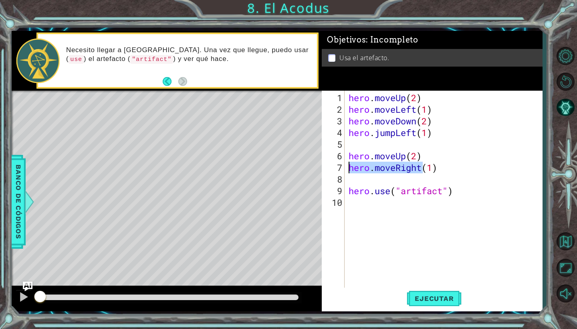
drag, startPoint x: 424, startPoint y: 169, endPoint x: 339, endPoint y: 169, distance: 84.6
click at [339, 169] on div "hero.moveRight(1) 1 2 3 4 5 6 7 8 9 10 hero . moveUp ( 2 ) hero . moveLeft ( 1 …" at bounding box center [431, 190] width 219 height 198
click at [399, 168] on div "hero . moveUp ( 2 ) hero . moveLeft ( 1 ) hero . moveDown ( 2 ) hero . jumpLeft…" at bounding box center [445, 202] width 197 height 221
click at [448, 172] on div "hero . moveUp ( 2 ) hero . moveLeft ( 1 ) hero . moveDown ( 2 ) hero . jumpLeft…" at bounding box center [445, 202] width 197 height 221
